Goal: Information Seeking & Learning: Learn about a topic

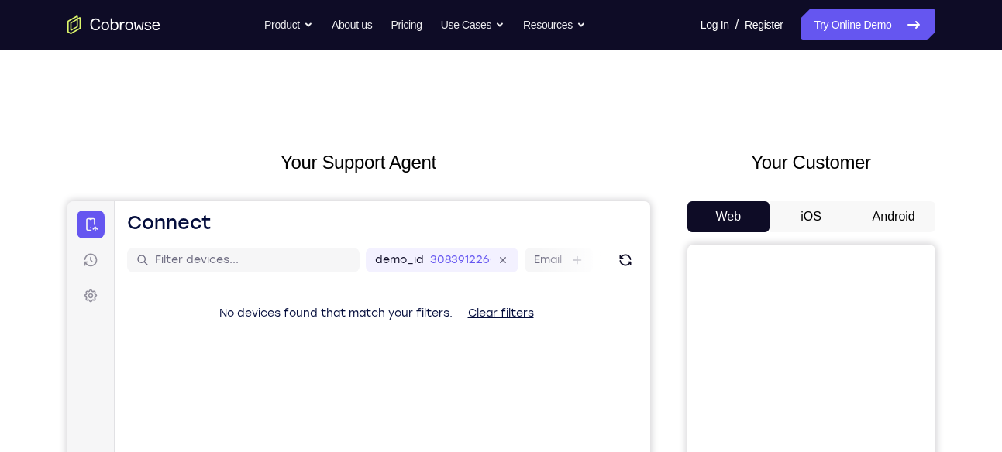
click at [882, 215] on button "Android" at bounding box center [893, 216] width 83 height 31
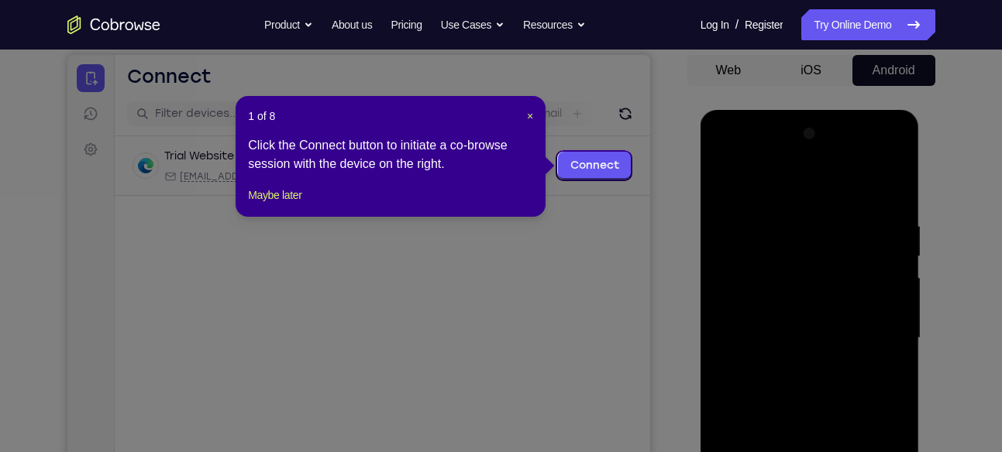
scroll to position [146, 0]
click at [530, 119] on span "×" at bounding box center [530, 117] width 6 height 12
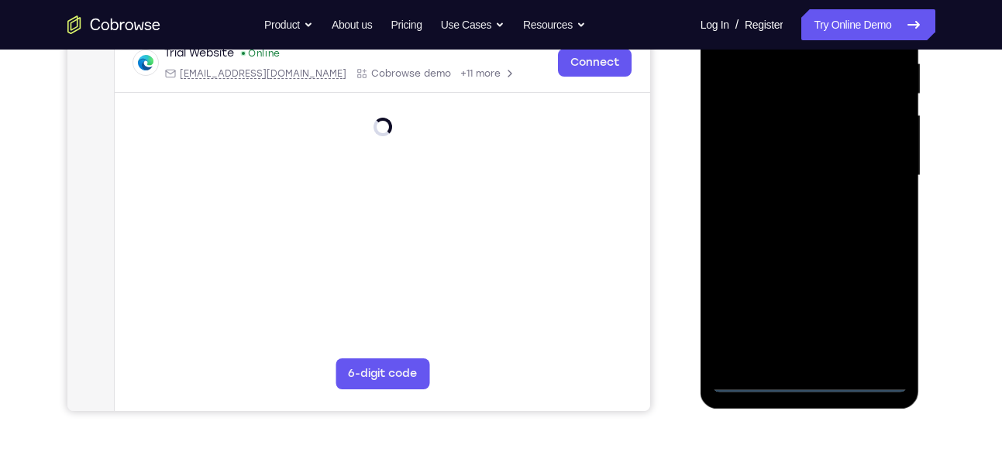
scroll to position [311, 0]
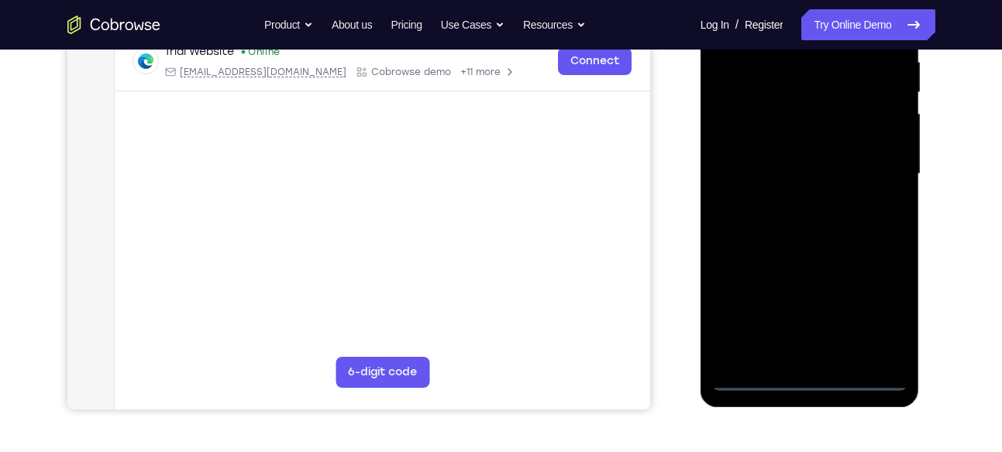
click at [806, 372] on div at bounding box center [809, 174] width 195 height 434
click at [806, 379] on div at bounding box center [809, 174] width 195 height 434
click at [872, 320] on div at bounding box center [809, 174] width 195 height 434
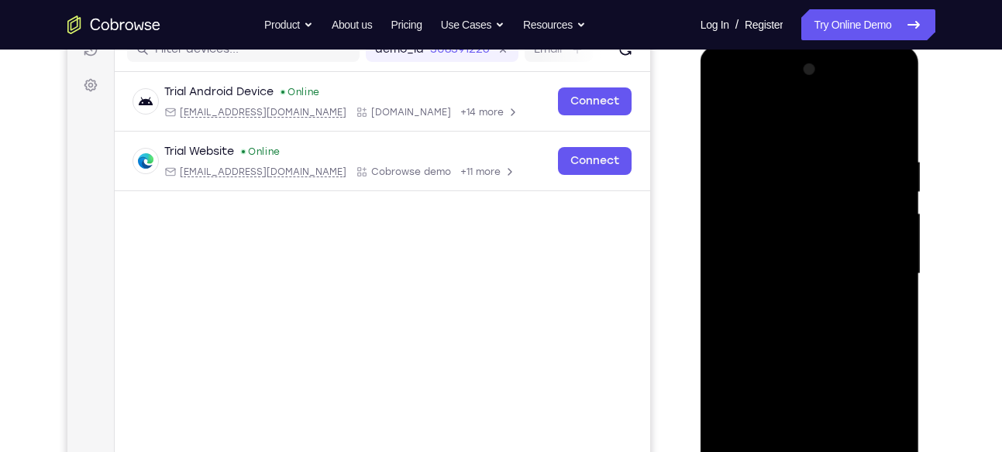
scroll to position [210, 0]
click at [809, 131] on div at bounding box center [809, 275] width 195 height 434
click at [868, 274] on div at bounding box center [809, 275] width 195 height 434
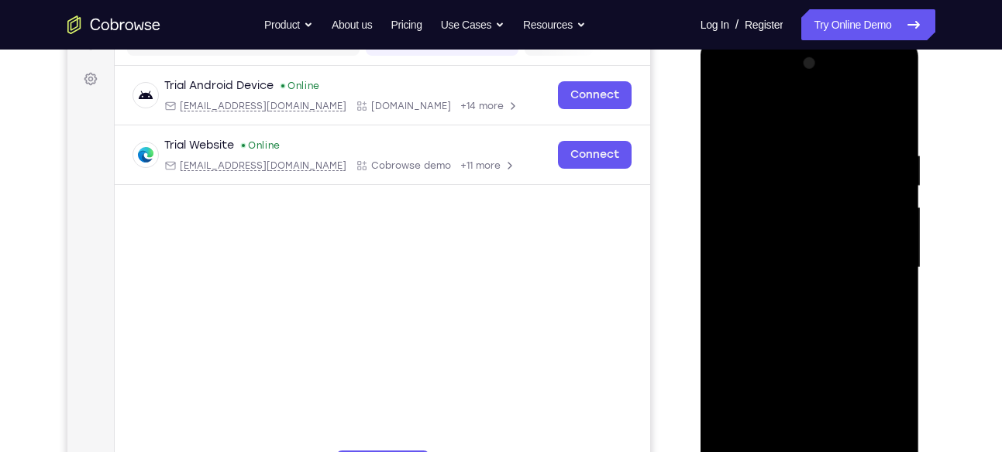
scroll to position [218, 0]
click at [792, 290] on div at bounding box center [809, 267] width 195 height 434
click at [802, 239] on div at bounding box center [809, 267] width 195 height 434
click at [804, 266] on div at bounding box center [809, 267] width 195 height 434
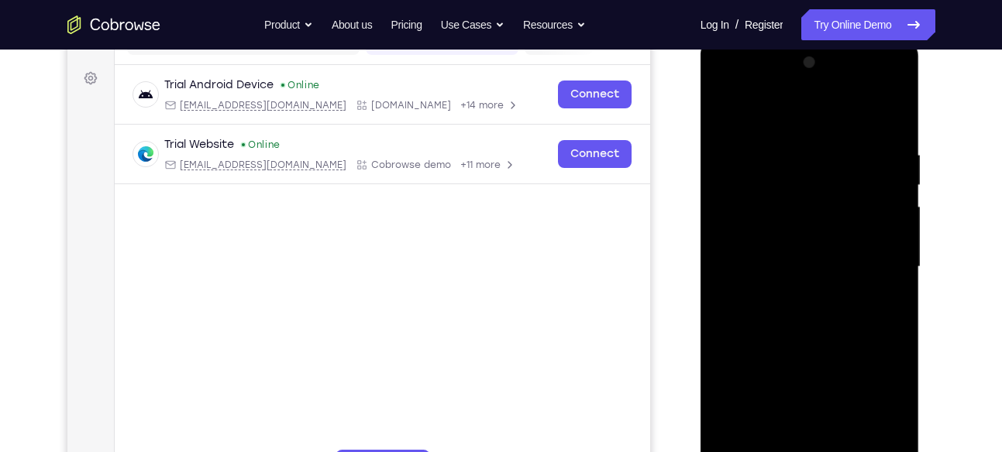
click at [788, 320] on div at bounding box center [809, 267] width 195 height 434
click at [890, 287] on div at bounding box center [809, 267] width 195 height 434
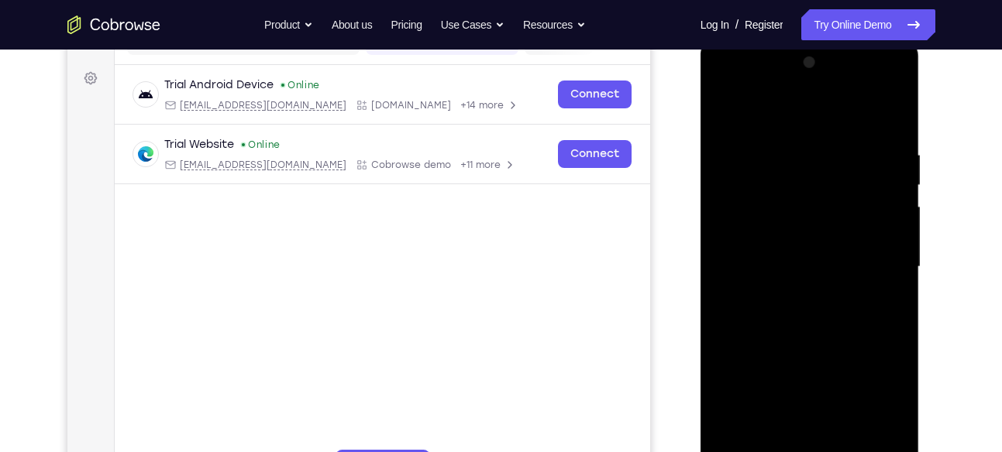
click at [841, 268] on div at bounding box center [809, 267] width 195 height 434
click at [827, 311] on div at bounding box center [809, 267] width 195 height 434
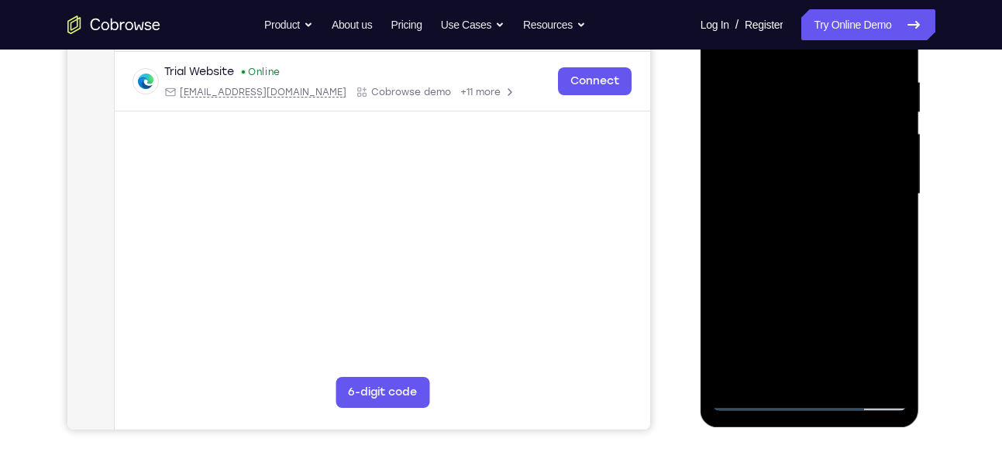
scroll to position [291, 0]
click at [806, 262] on div at bounding box center [809, 194] width 195 height 434
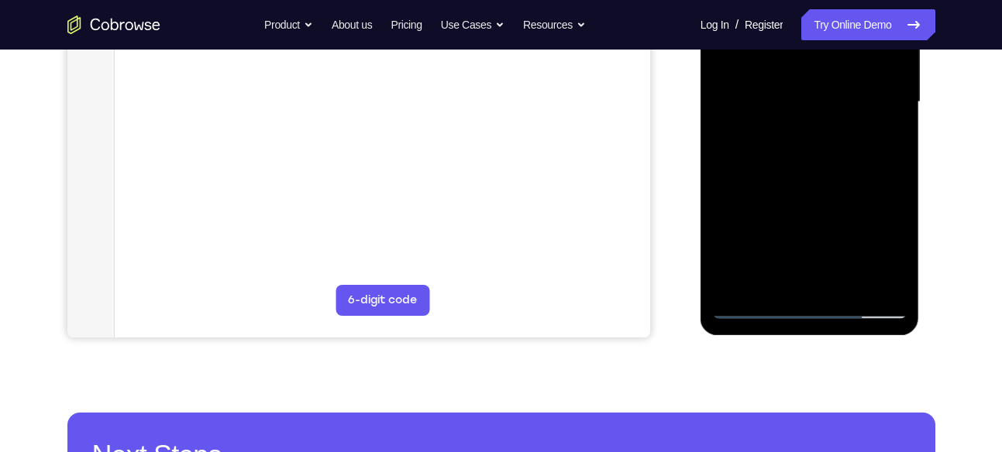
scroll to position [384, 0]
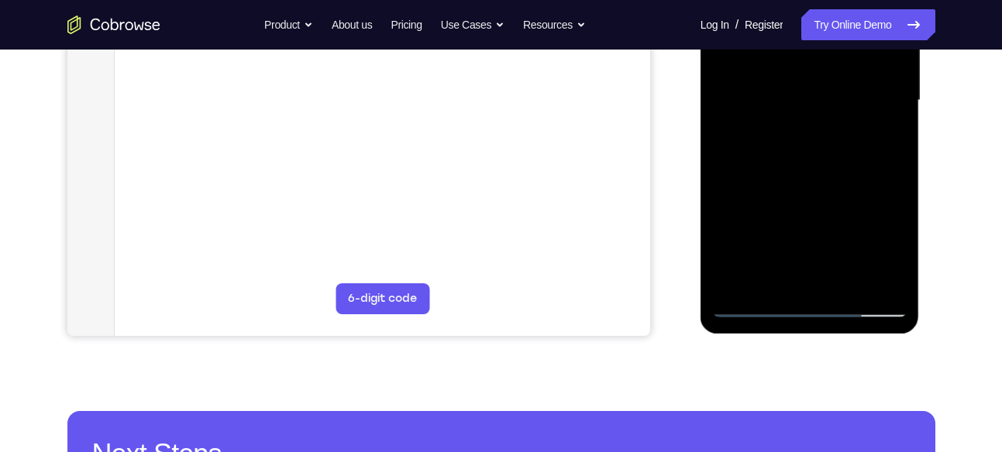
click at [844, 277] on div at bounding box center [809, 101] width 195 height 434
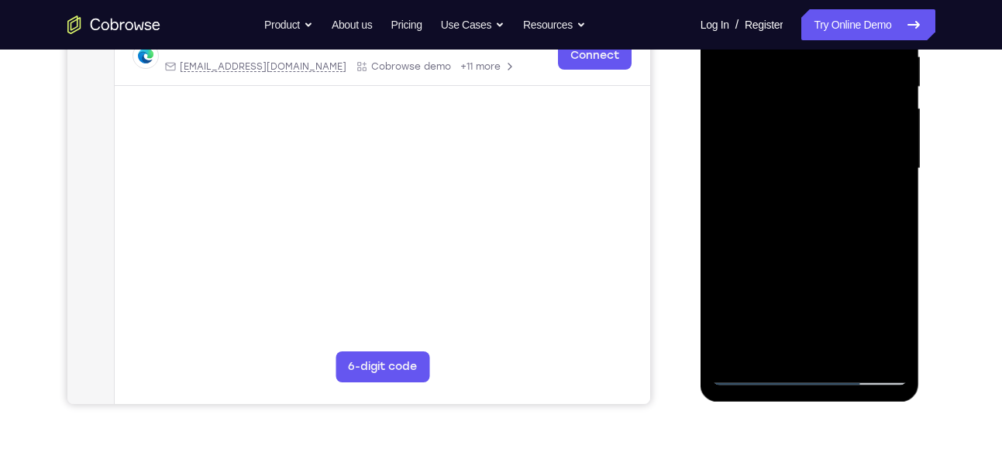
scroll to position [308, 0]
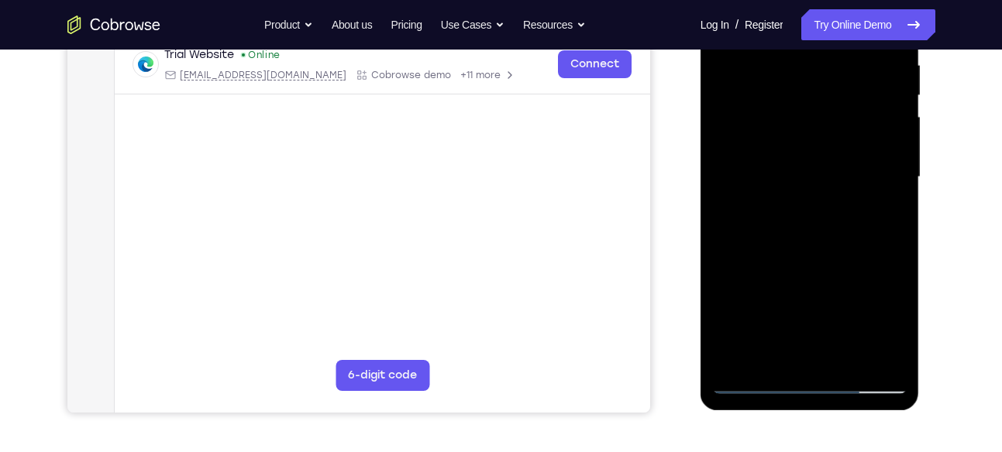
click at [833, 256] on div at bounding box center [809, 177] width 195 height 434
click at [840, 160] on div at bounding box center [809, 177] width 195 height 434
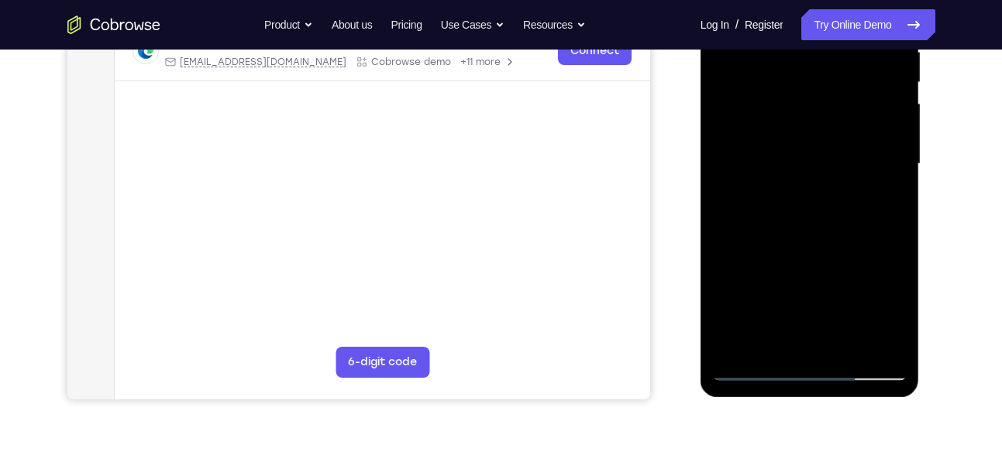
scroll to position [331, 0]
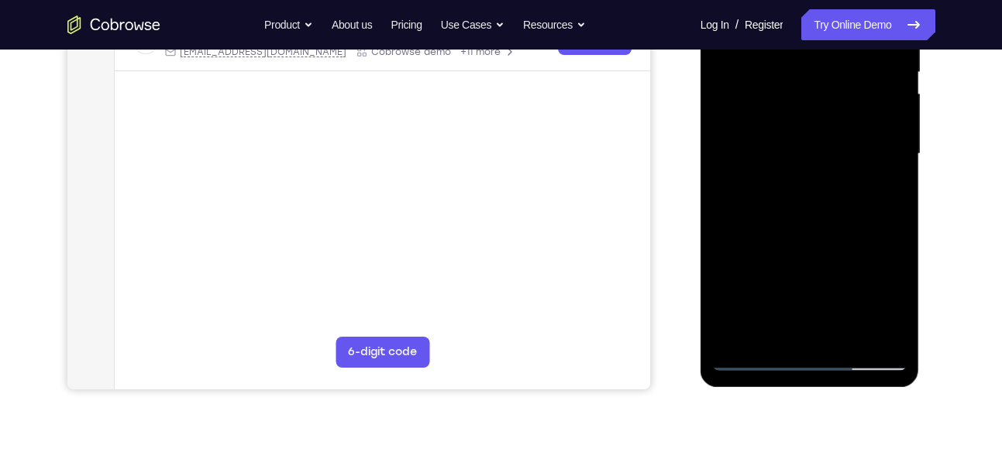
click at [812, 299] on div at bounding box center [809, 154] width 195 height 434
click at [852, 299] on div at bounding box center [809, 154] width 195 height 434
click at [885, 189] on div at bounding box center [809, 154] width 195 height 434
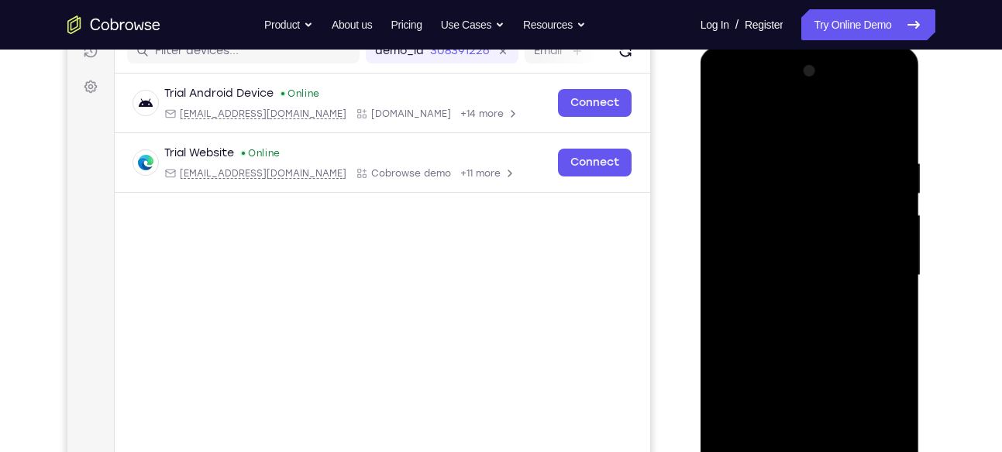
scroll to position [208, 0]
click at [721, 124] on div at bounding box center [809, 277] width 195 height 434
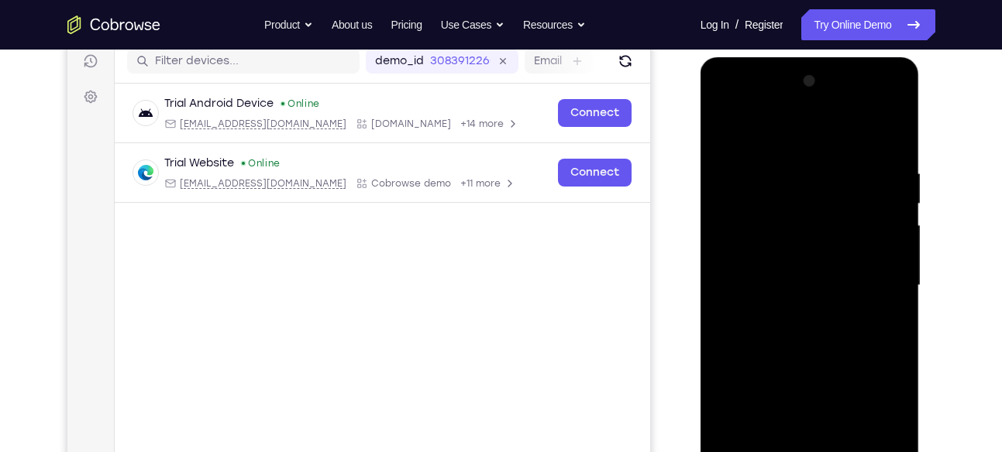
click at [730, 130] on div at bounding box center [809, 286] width 195 height 434
click at [799, 177] on div at bounding box center [809, 286] width 195 height 434
click at [890, 136] on div at bounding box center [809, 286] width 195 height 434
click at [835, 165] on div at bounding box center [809, 286] width 195 height 434
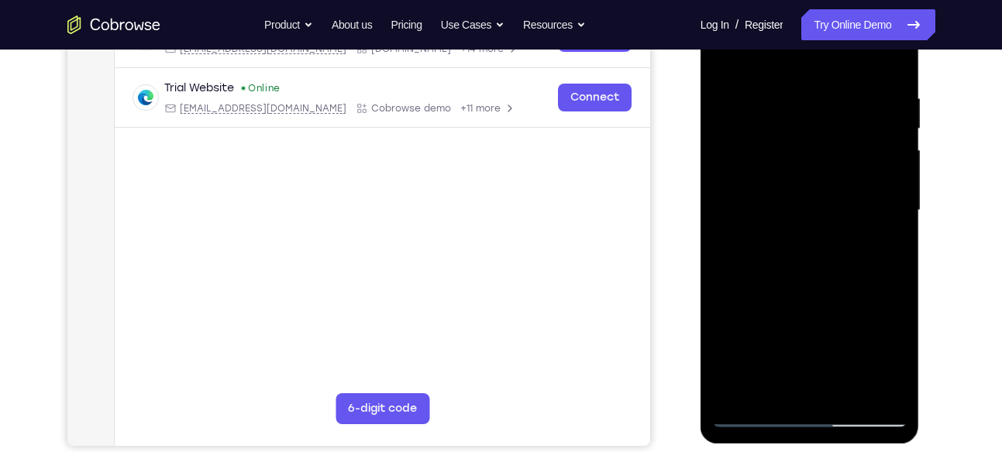
scroll to position [276, 0]
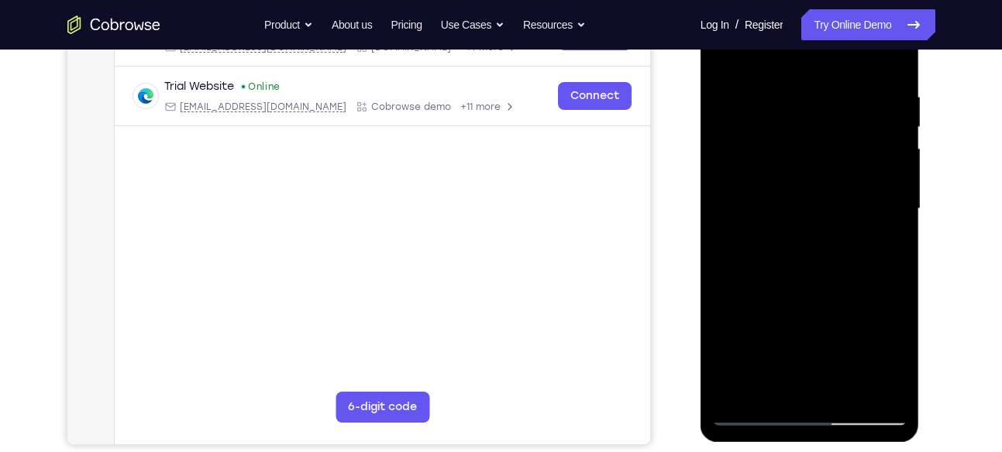
click at [888, 149] on div at bounding box center [809, 209] width 195 height 434
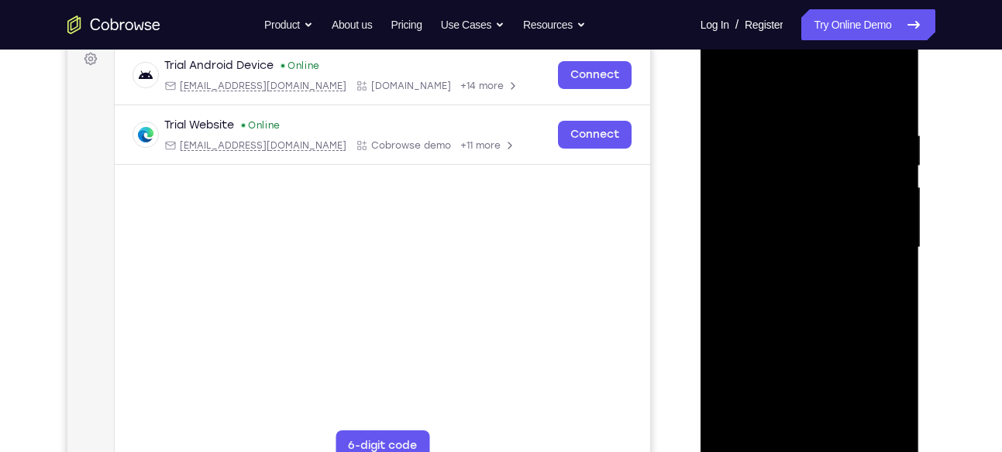
scroll to position [235, 0]
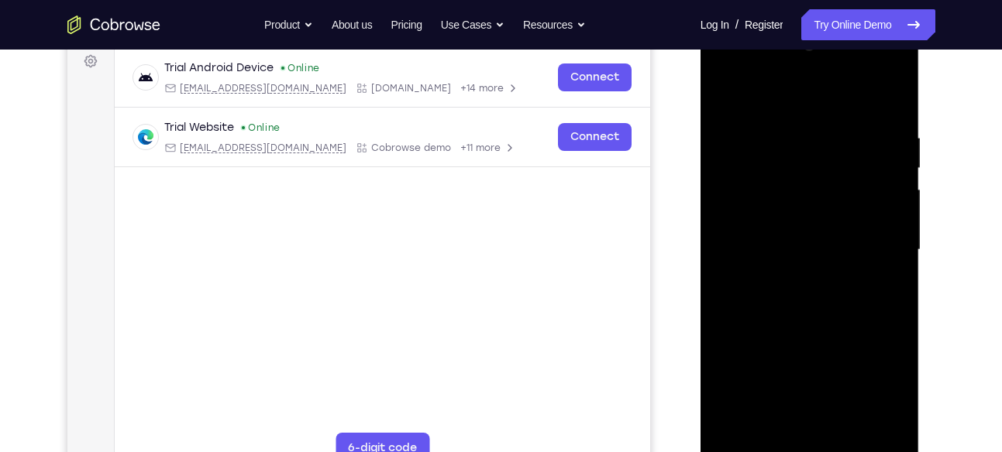
click at [892, 99] on div at bounding box center [809, 250] width 195 height 434
click at [892, 95] on div at bounding box center [809, 250] width 195 height 434
click at [729, 100] on div at bounding box center [809, 250] width 195 height 434
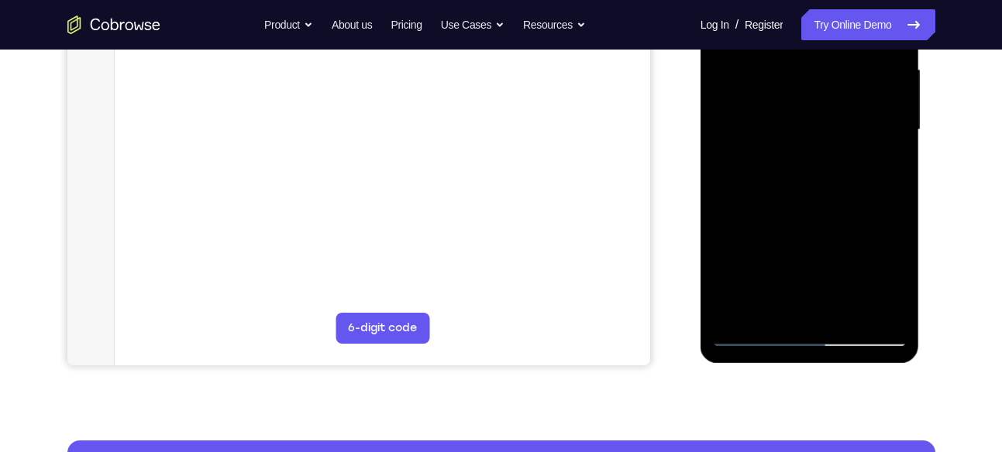
scroll to position [356, 0]
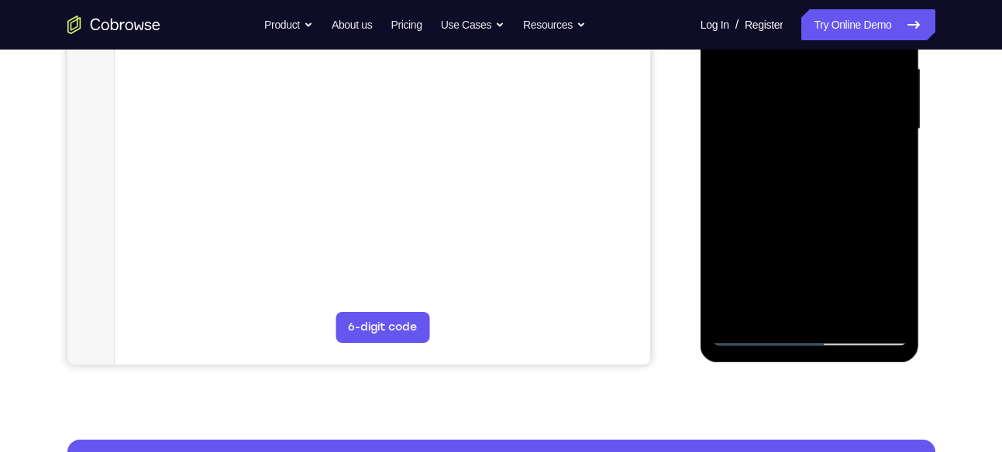
click at [846, 316] on div at bounding box center [809, 129] width 195 height 434
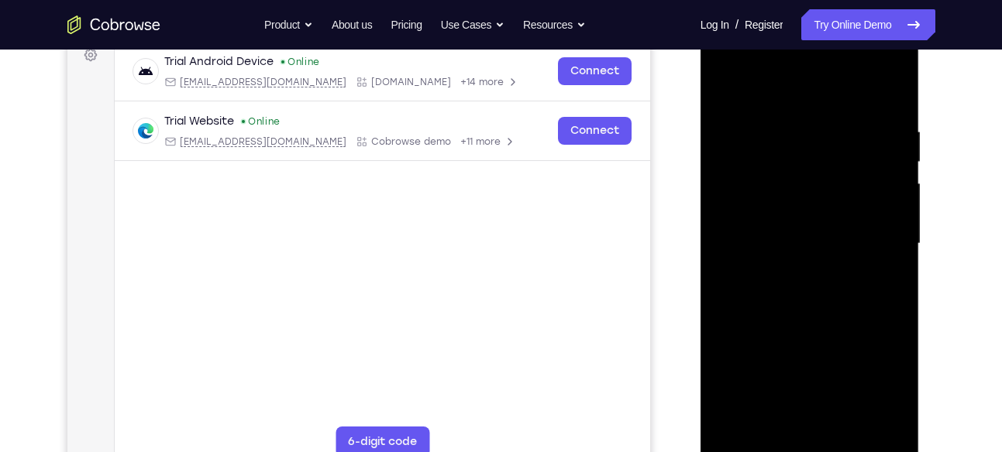
scroll to position [238, 0]
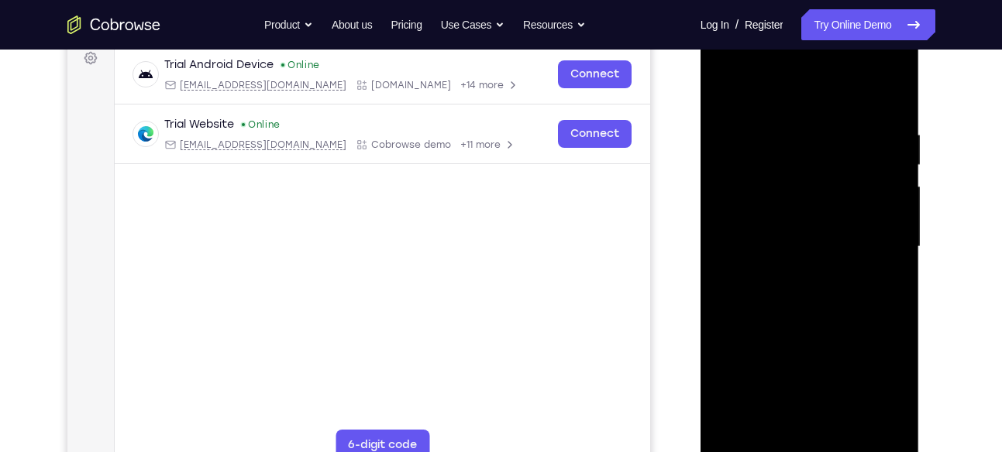
click at [725, 88] on div at bounding box center [809, 247] width 195 height 434
drag, startPoint x: 891, startPoint y: 119, endPoint x: 784, endPoint y: 120, distance: 106.9
click at [784, 120] on div at bounding box center [809, 247] width 195 height 434
drag, startPoint x: 871, startPoint y: 132, endPoint x: 802, endPoint y: 122, distance: 70.4
click at [802, 122] on div at bounding box center [809, 247] width 195 height 434
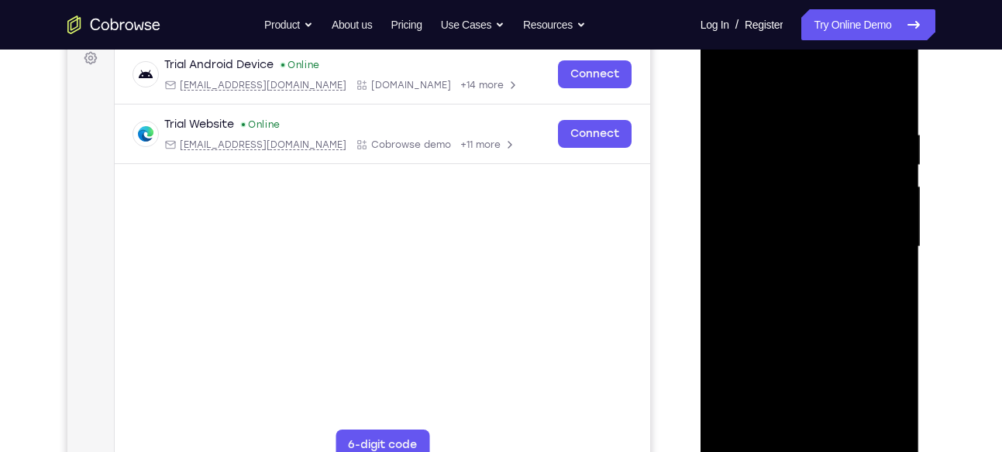
click at [802, 122] on div at bounding box center [809, 247] width 195 height 434
click at [892, 231] on div at bounding box center [809, 247] width 195 height 434
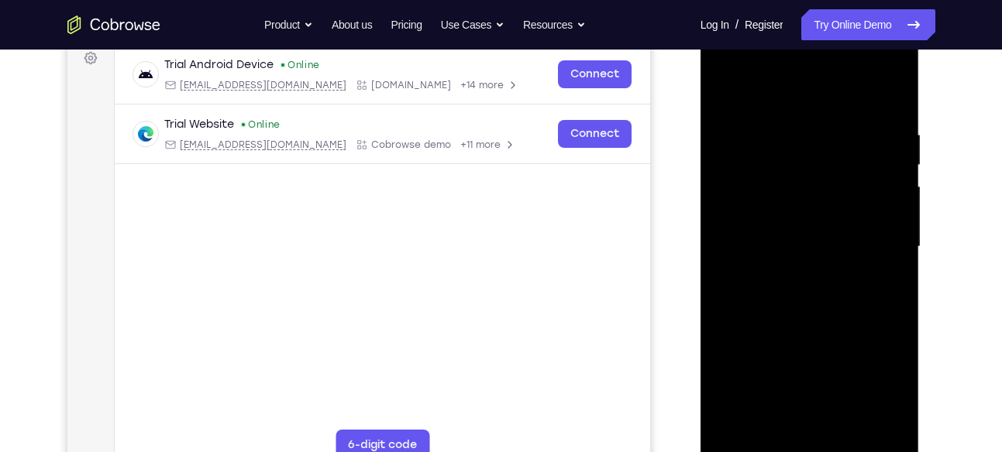
click at [892, 231] on div at bounding box center [809, 247] width 195 height 434
click at [893, 98] on div at bounding box center [809, 247] width 195 height 434
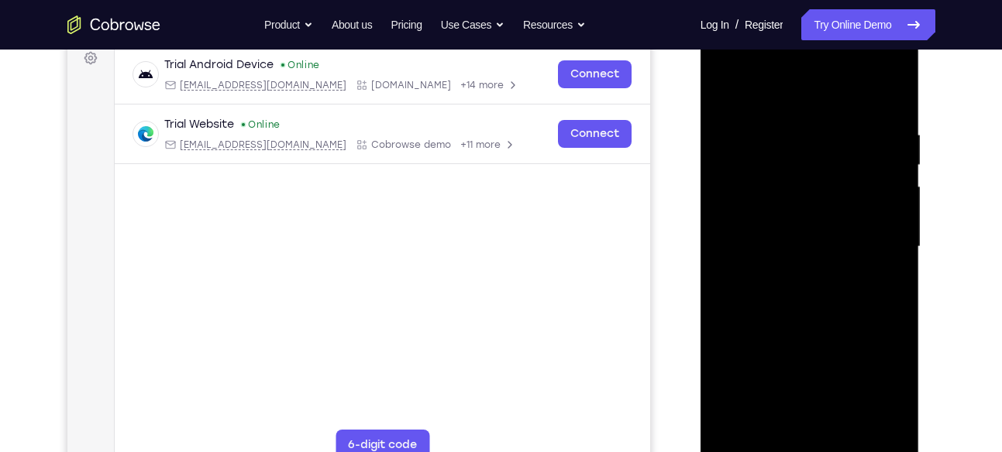
drag, startPoint x: 866, startPoint y: 125, endPoint x: 782, endPoint y: 121, distance: 83.8
click at [782, 121] on div at bounding box center [809, 247] width 195 height 434
drag, startPoint x: 860, startPoint y: 126, endPoint x: 830, endPoint y: 127, distance: 30.2
click at [830, 127] on div at bounding box center [809, 247] width 195 height 434
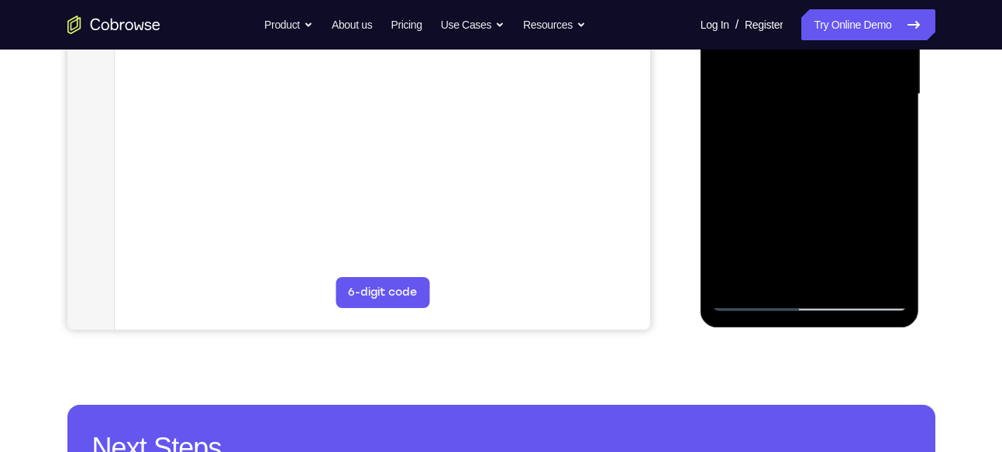
scroll to position [401, 0]
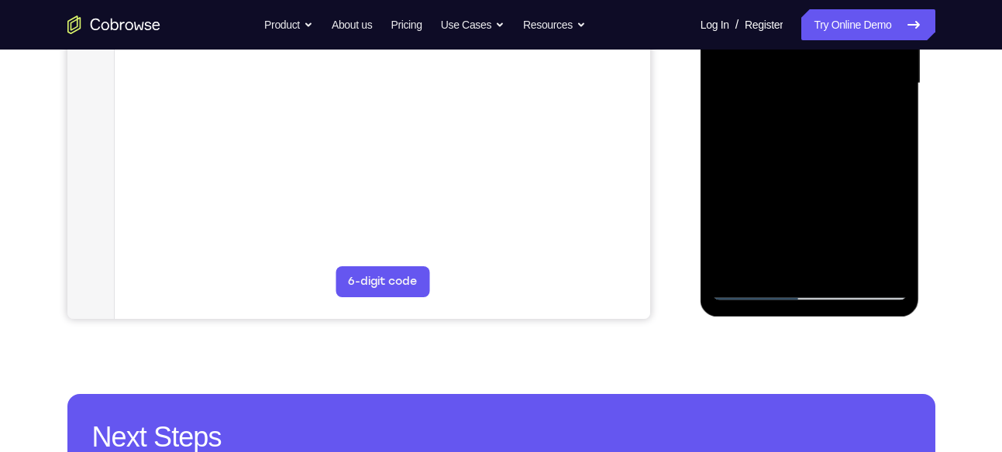
click at [843, 268] on div at bounding box center [809, 84] width 195 height 434
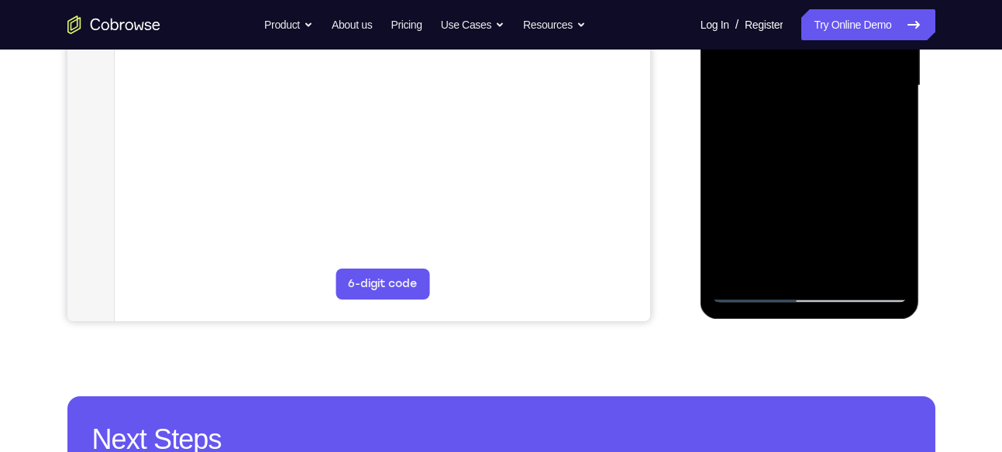
scroll to position [448, 0]
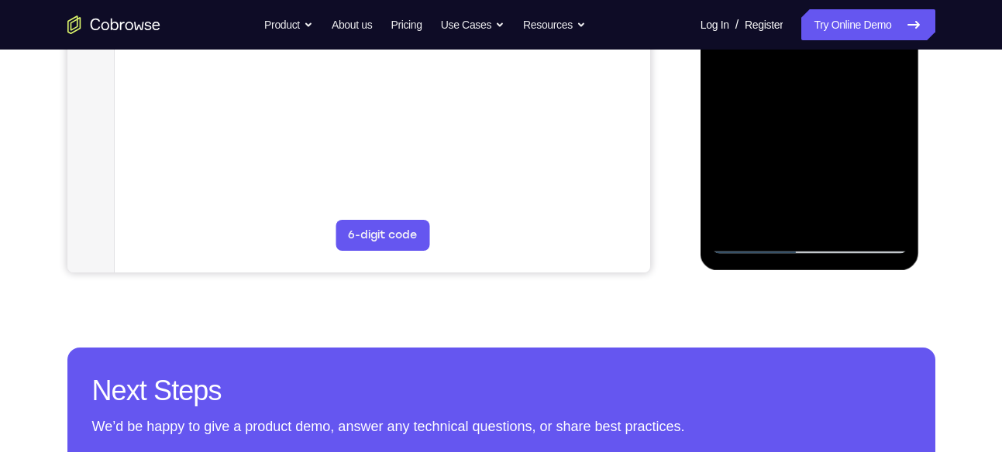
click at [759, 245] on div at bounding box center [809, 37] width 195 height 434
click at [777, 216] on div at bounding box center [809, 37] width 195 height 434
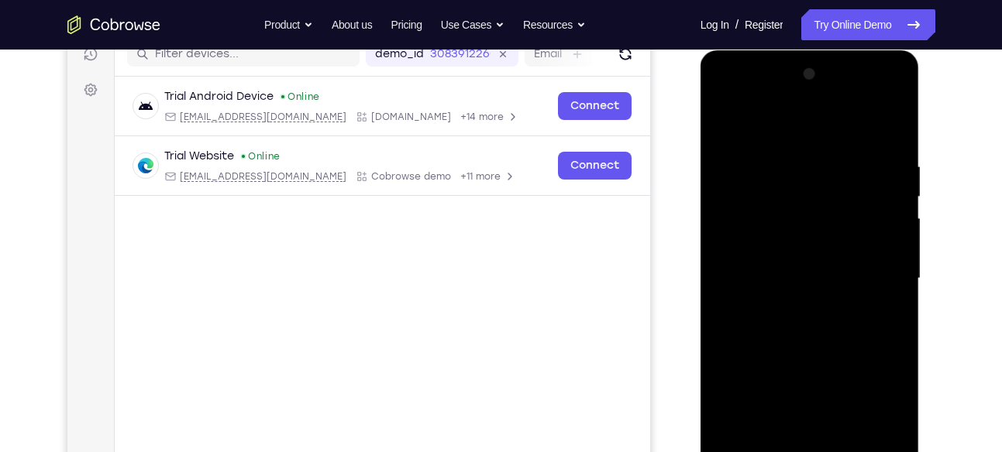
scroll to position [202, 0]
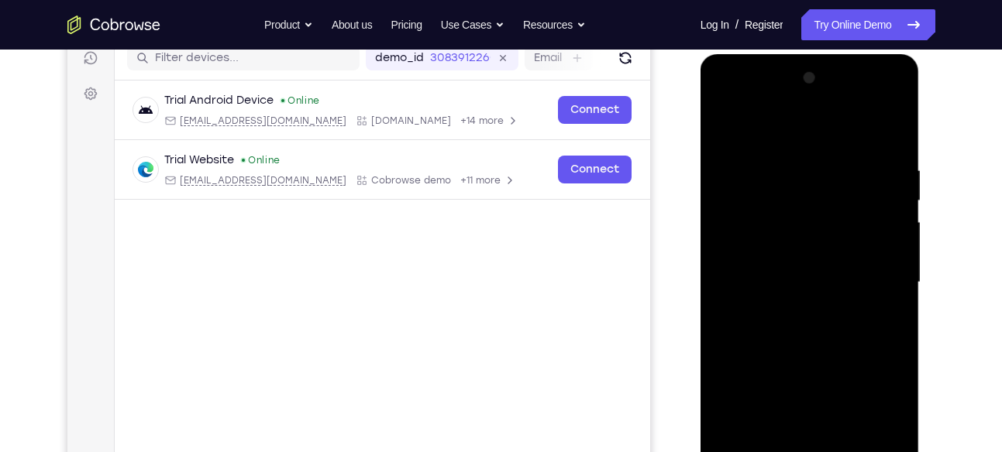
click at [796, 130] on div at bounding box center [809, 283] width 195 height 434
click at [880, 126] on div at bounding box center [809, 283] width 195 height 434
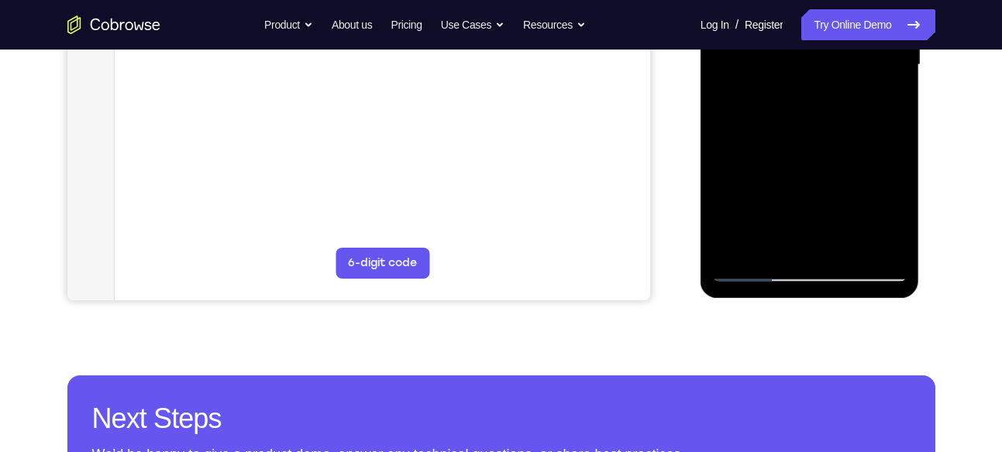
scroll to position [424, 0]
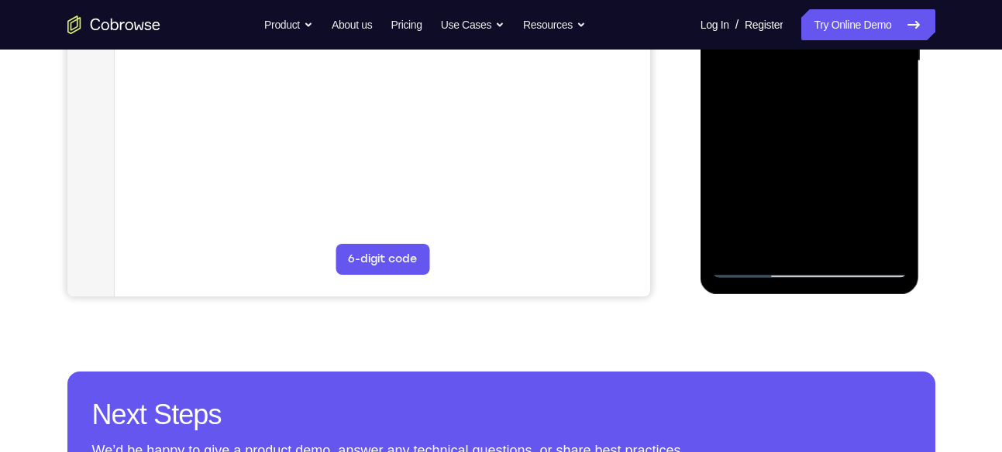
click at [727, 246] on div at bounding box center [809, 61] width 195 height 434
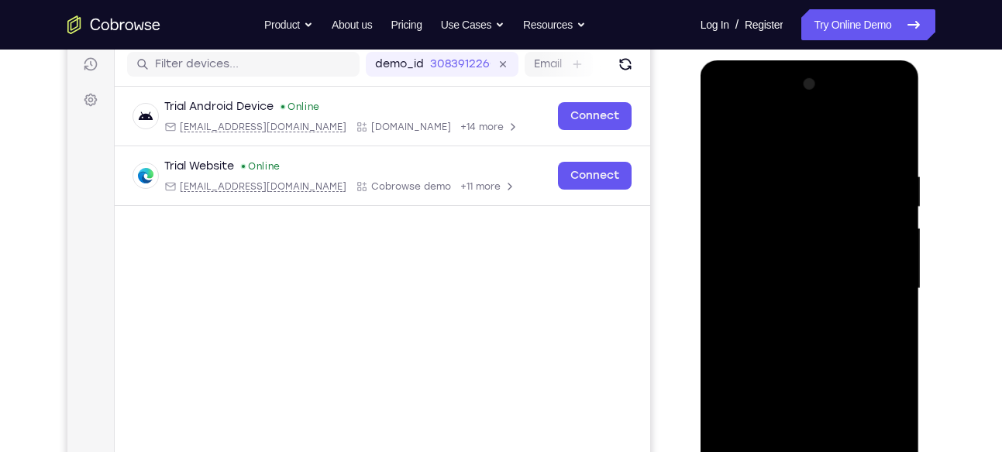
scroll to position [200, 0]
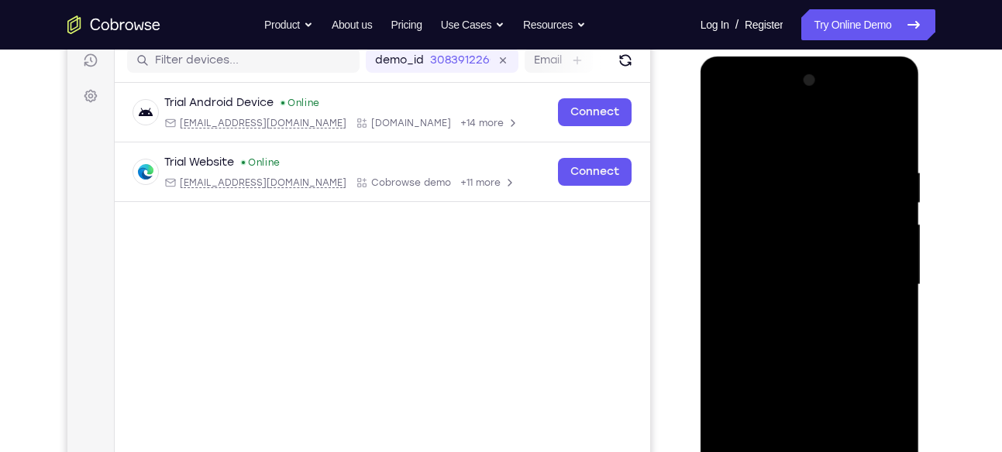
drag, startPoint x: 889, startPoint y: 164, endPoint x: 739, endPoint y: 160, distance: 150.3
click at [762, 161] on div at bounding box center [809, 285] width 195 height 434
drag, startPoint x: 789, startPoint y: 167, endPoint x: 792, endPoint y: 294, distance: 127.9
click at [792, 294] on div at bounding box center [809, 285] width 195 height 434
click at [794, 177] on div at bounding box center [809, 285] width 195 height 434
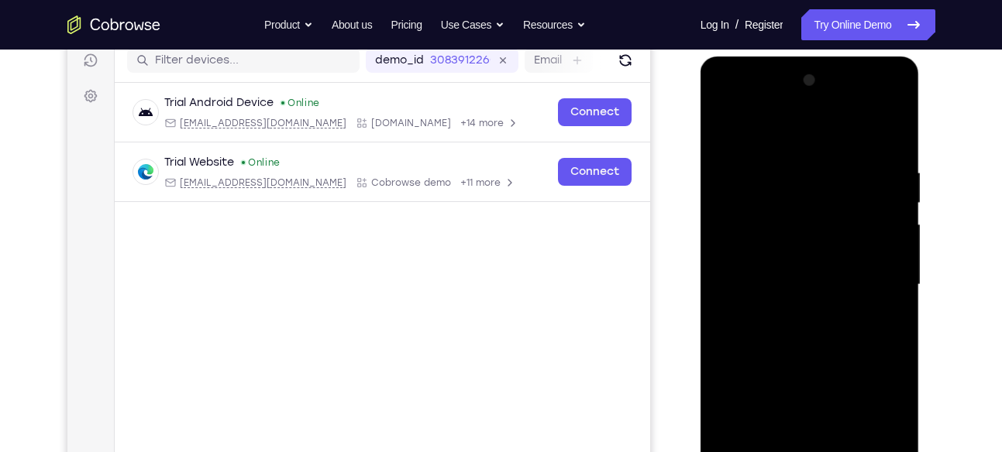
click at [890, 242] on div at bounding box center [809, 285] width 195 height 434
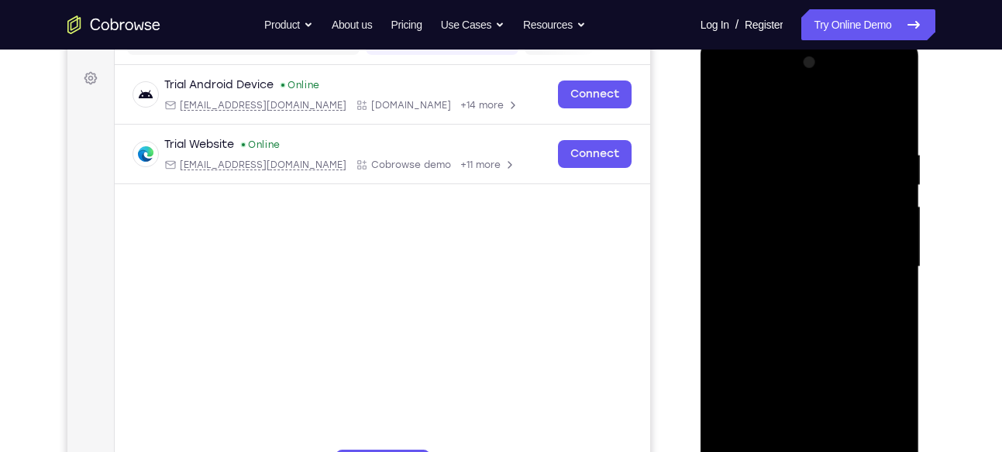
scroll to position [221, 0]
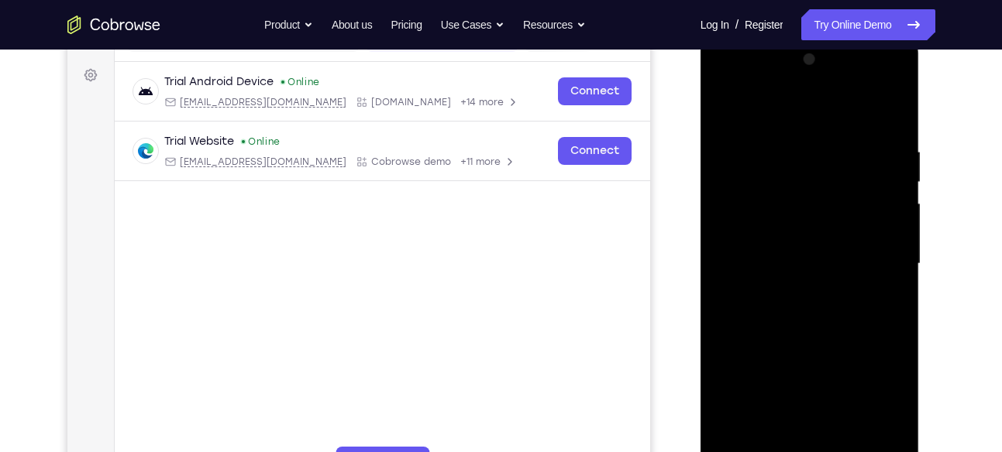
click at [890, 242] on div at bounding box center [809, 264] width 195 height 434
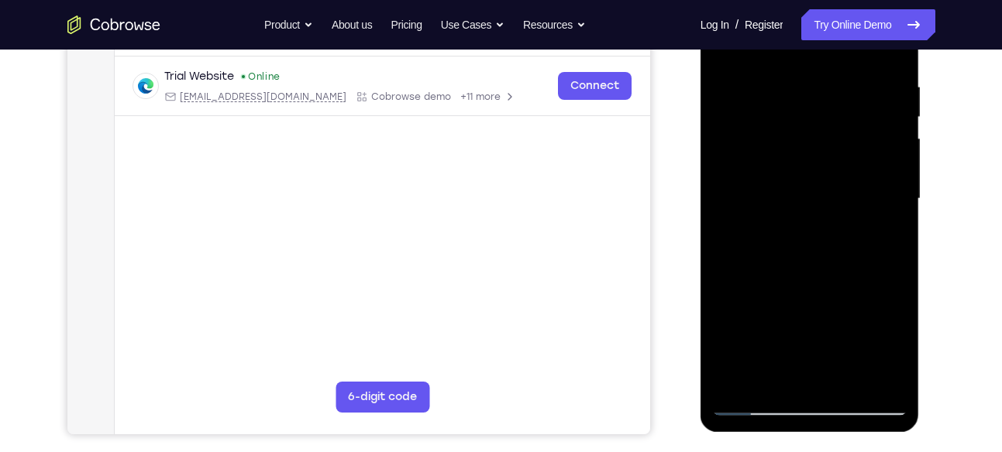
scroll to position [287, 0]
click at [884, 211] on div at bounding box center [809, 198] width 195 height 434
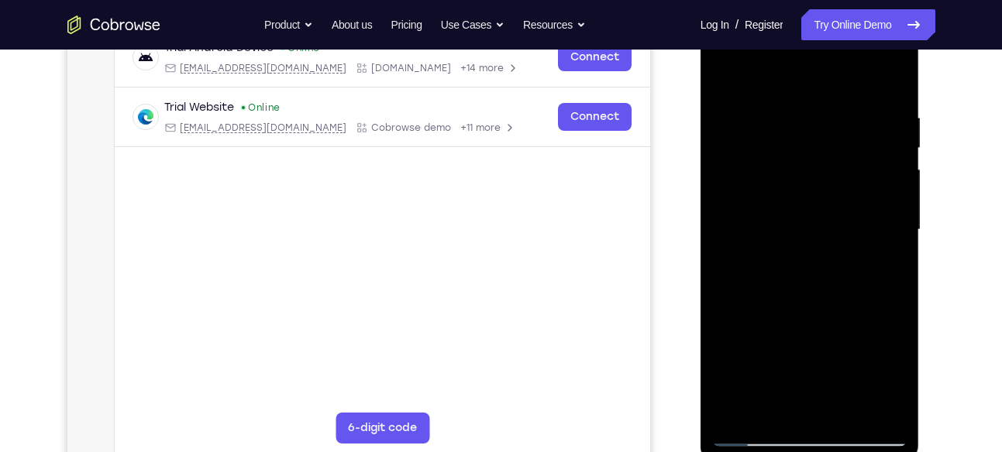
scroll to position [248, 0]
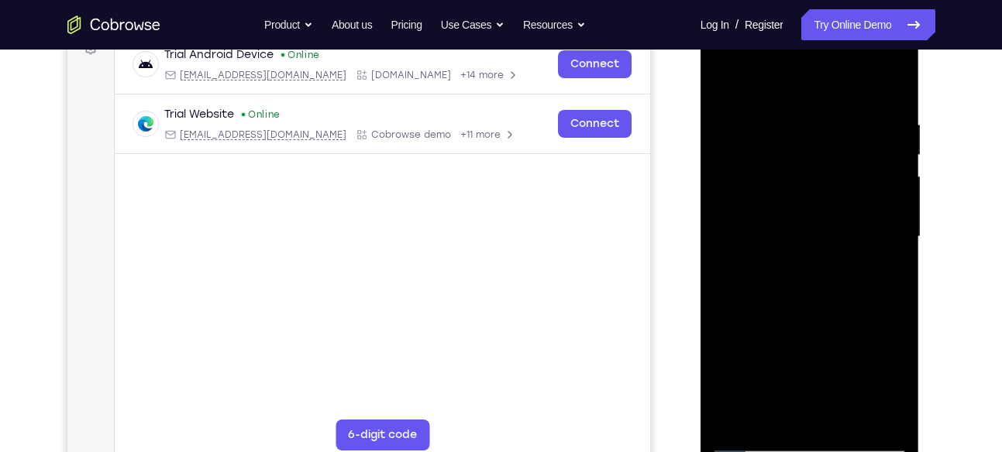
click at [758, 81] on div at bounding box center [809, 237] width 195 height 434
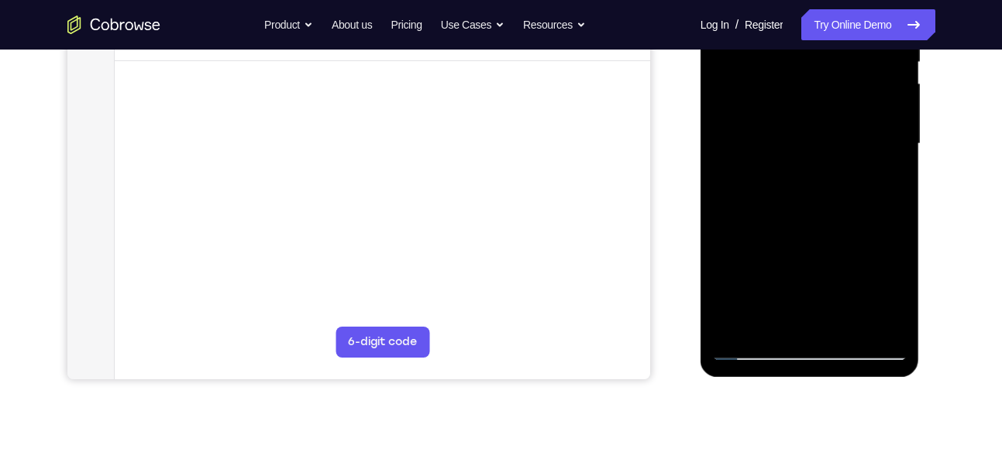
drag, startPoint x: 810, startPoint y: 260, endPoint x: 791, endPoint y: 141, distance: 120.9
click at [791, 141] on div at bounding box center [809, 144] width 195 height 434
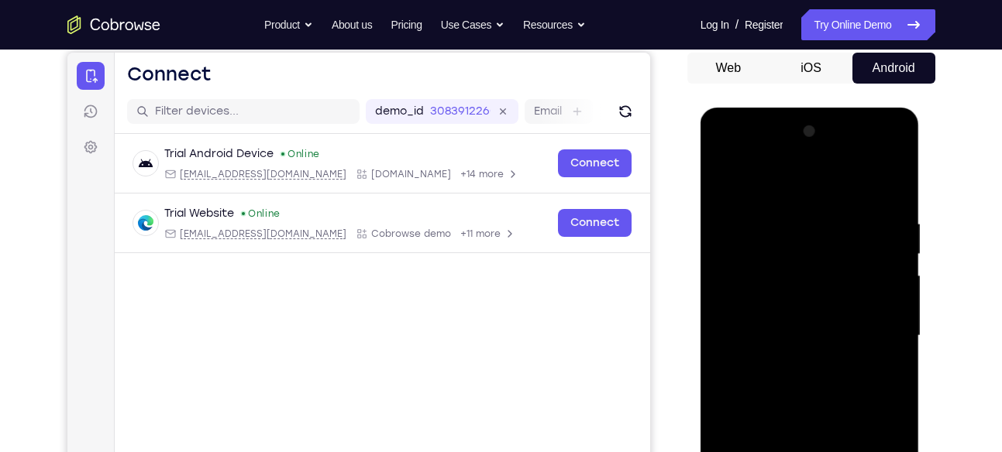
scroll to position [141, 0]
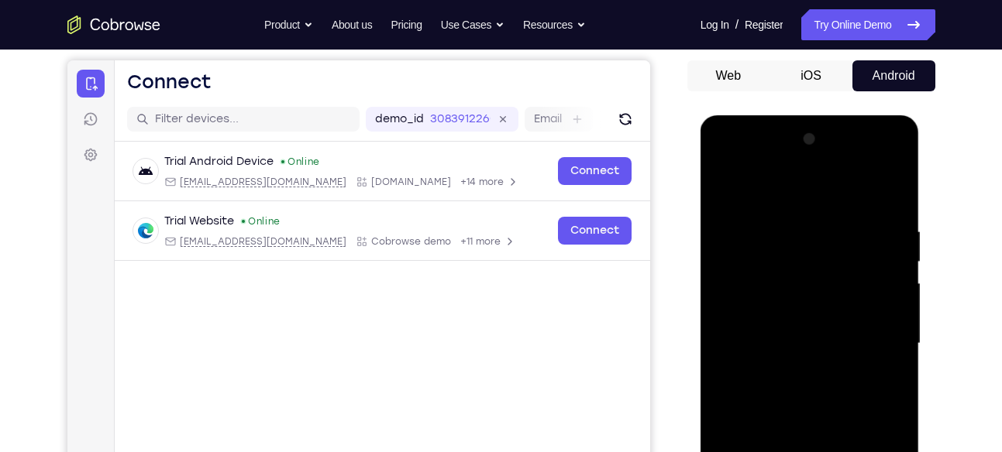
drag, startPoint x: 785, startPoint y: 261, endPoint x: 792, endPoint y: 386, distance: 125.0
click at [792, 386] on div at bounding box center [809, 344] width 195 height 434
click at [740, 249] on div at bounding box center [809, 344] width 195 height 434
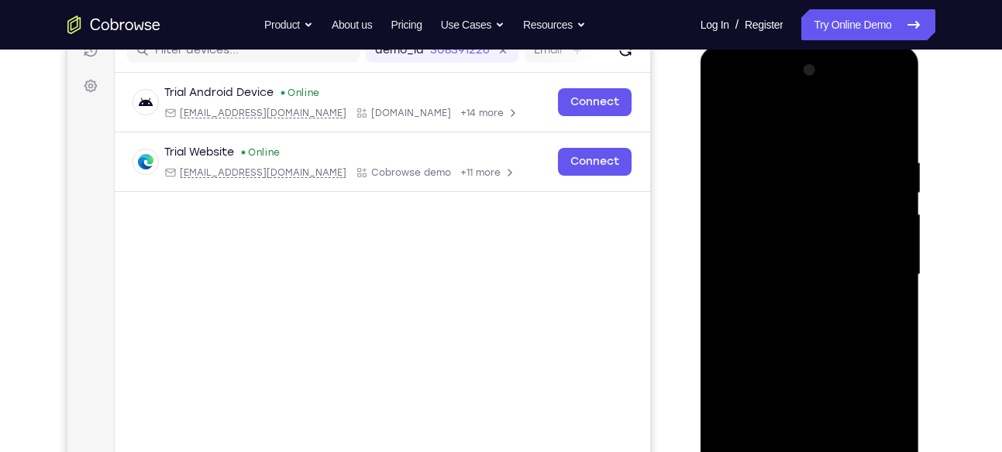
scroll to position [211, 0]
click at [713, 224] on div at bounding box center [809, 274] width 195 height 434
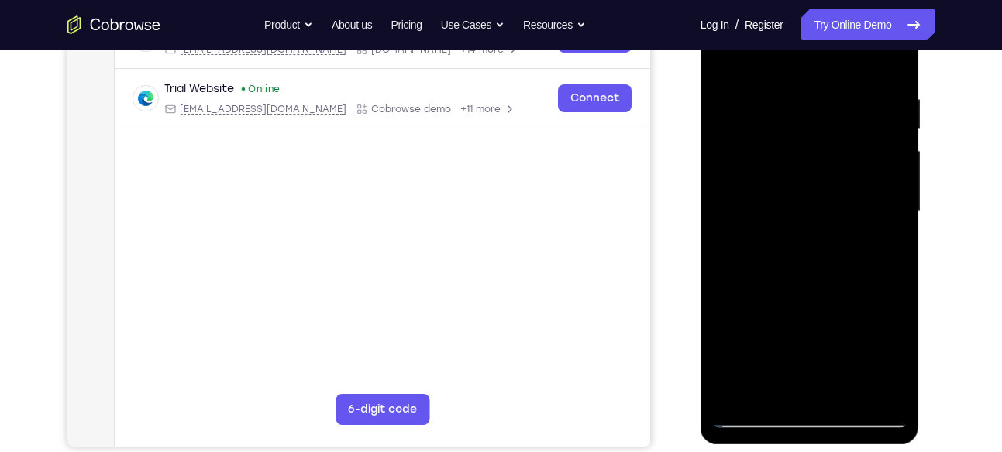
scroll to position [308, 0]
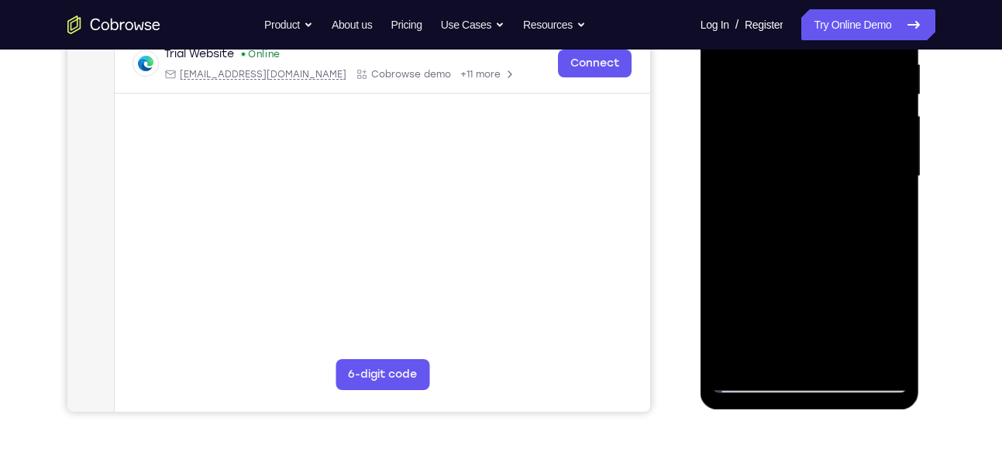
click at [871, 351] on div at bounding box center [809, 177] width 195 height 434
click at [882, 208] on div at bounding box center [809, 177] width 195 height 434
click at [872, 359] on div at bounding box center [809, 177] width 195 height 434
click at [883, 218] on div at bounding box center [809, 177] width 195 height 434
click at [872, 352] on div at bounding box center [809, 177] width 195 height 434
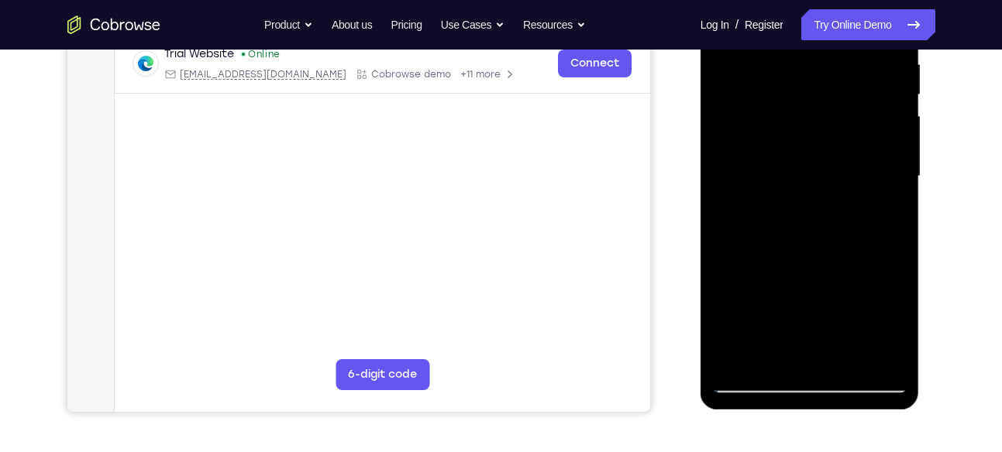
scroll to position [256, 0]
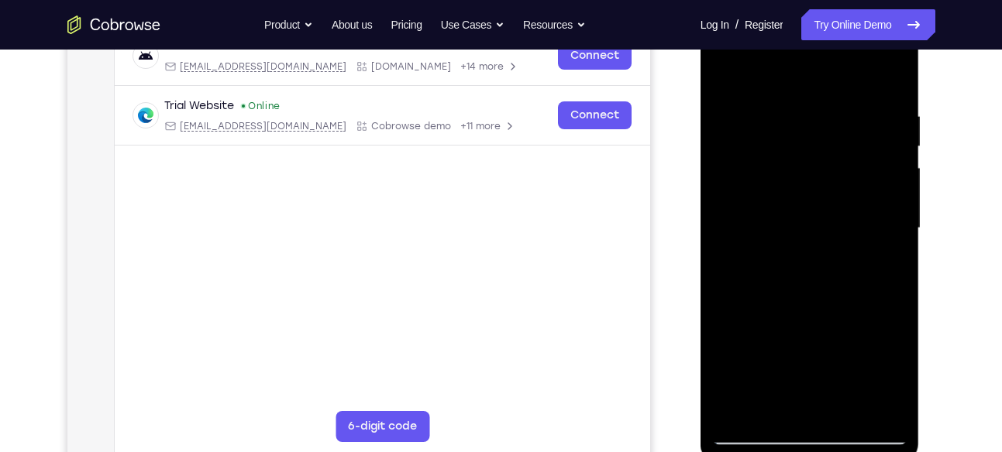
click at [878, 191] on div at bounding box center [809, 229] width 195 height 434
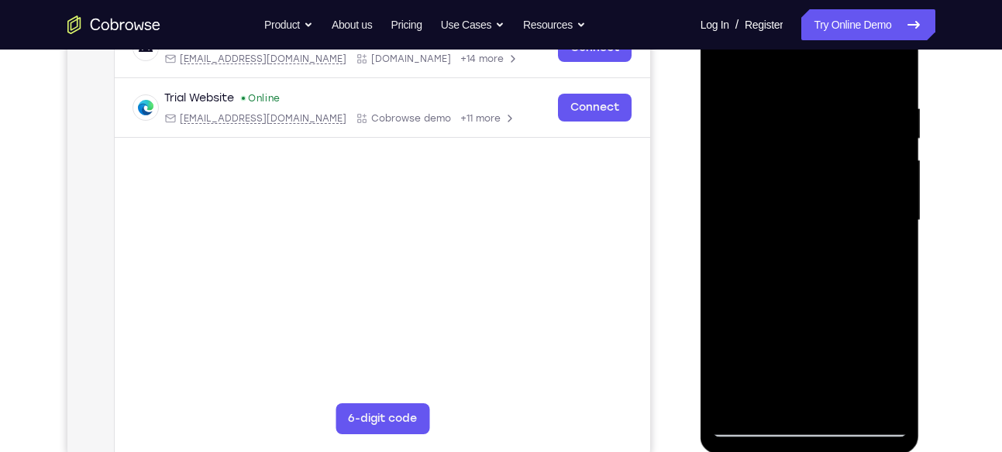
scroll to position [263, 0]
click at [893, 72] on div at bounding box center [809, 222] width 195 height 434
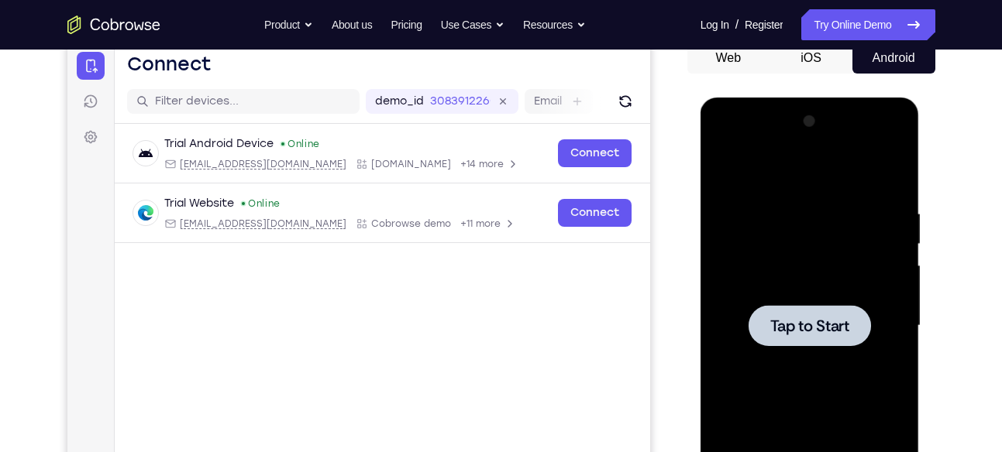
scroll to position [168, 0]
